Goal: Task Accomplishment & Management: Manage account settings

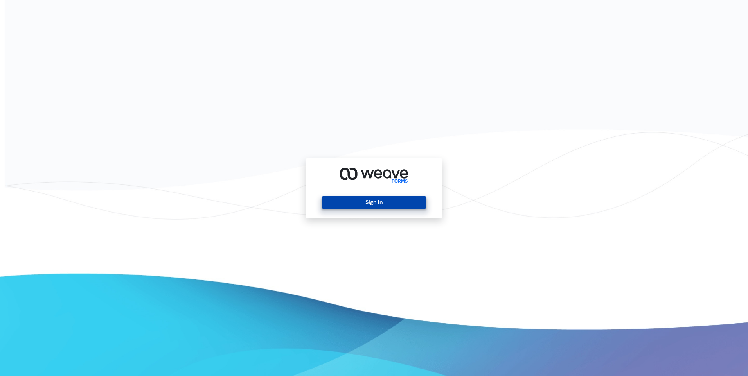
click at [368, 206] on button "Sign In" at bounding box center [373, 202] width 104 height 13
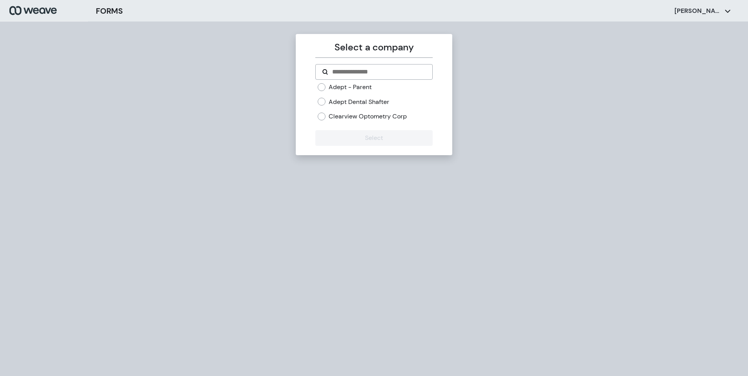
click at [335, 100] on label "Adept Dental Shafter" at bounding box center [358, 102] width 61 height 9
click at [373, 137] on button "Select" at bounding box center [373, 138] width 117 height 16
